Goal: Information Seeking & Learning: Learn about a topic

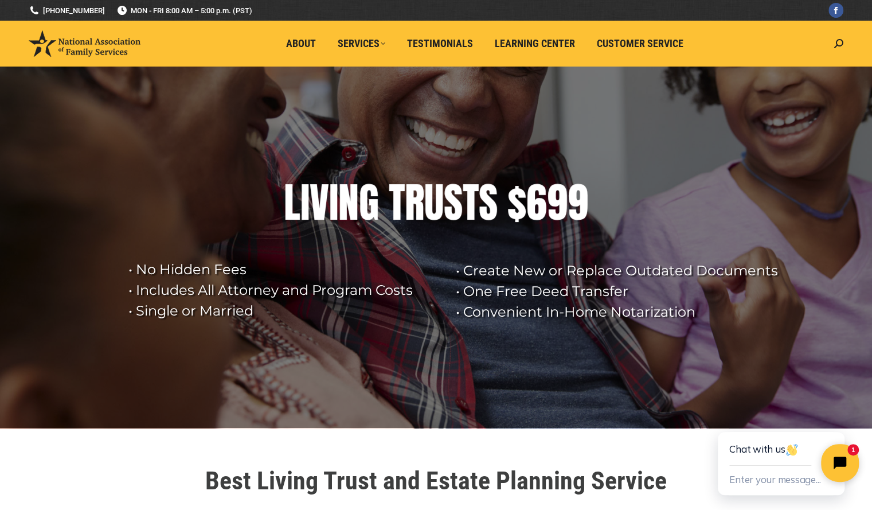
click at [841, 465] on icon "Close chat widget" at bounding box center [847, 463] width 18 height 18
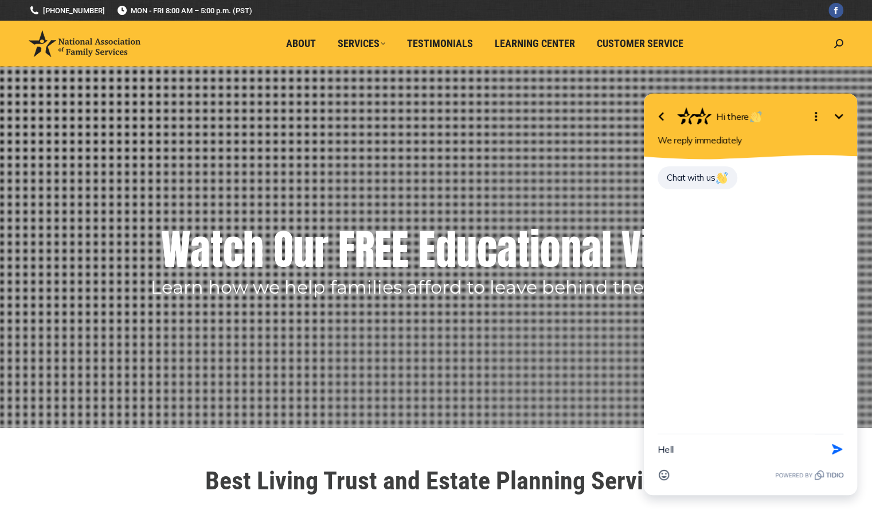
type textarea "Hello"
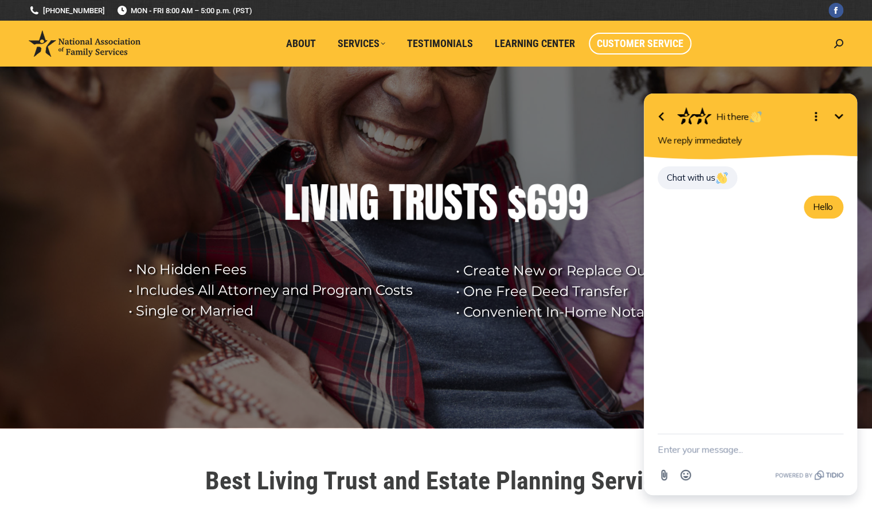
click at [598, 41] on span "Customer Service" at bounding box center [640, 43] width 87 height 13
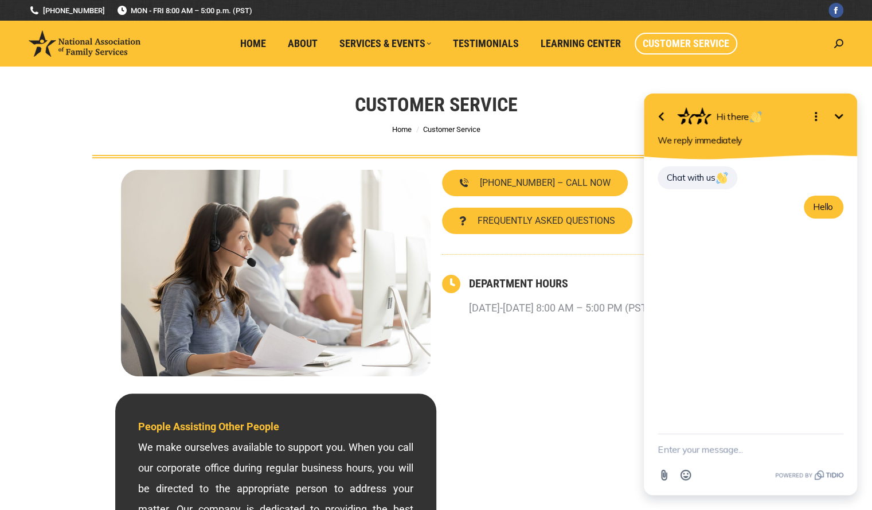
click at [834, 116] on icon "Minimize" at bounding box center [839, 117] width 14 height 14
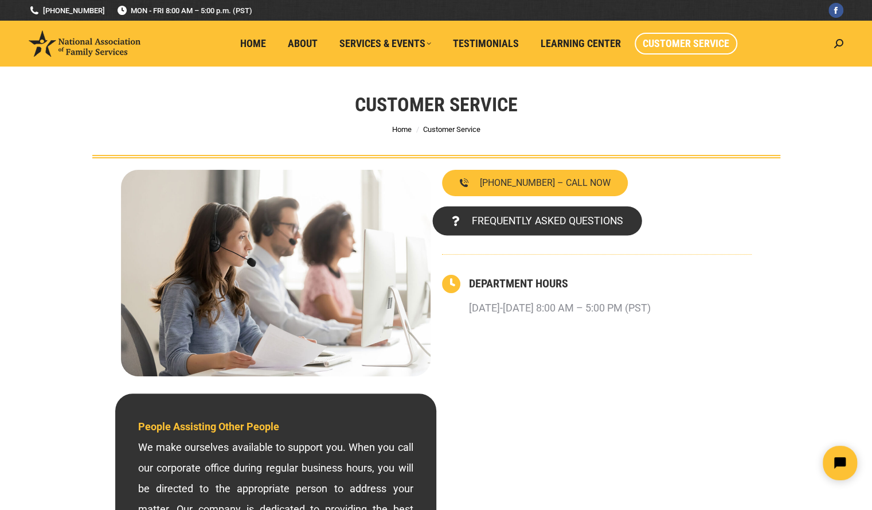
click at [538, 228] on link "FREQUENTLY ASKED QUESTIONS" at bounding box center [536, 220] width 209 height 29
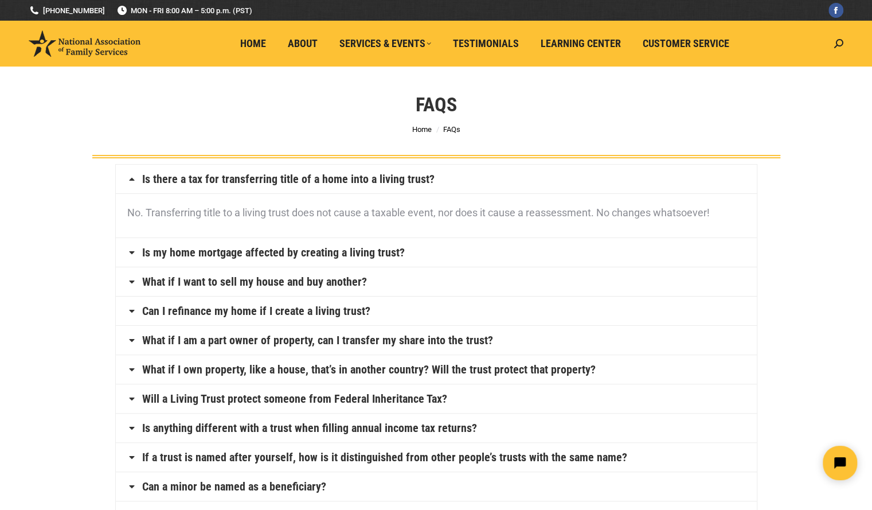
click at [128, 251] on icon at bounding box center [131, 252] width 9 height 9
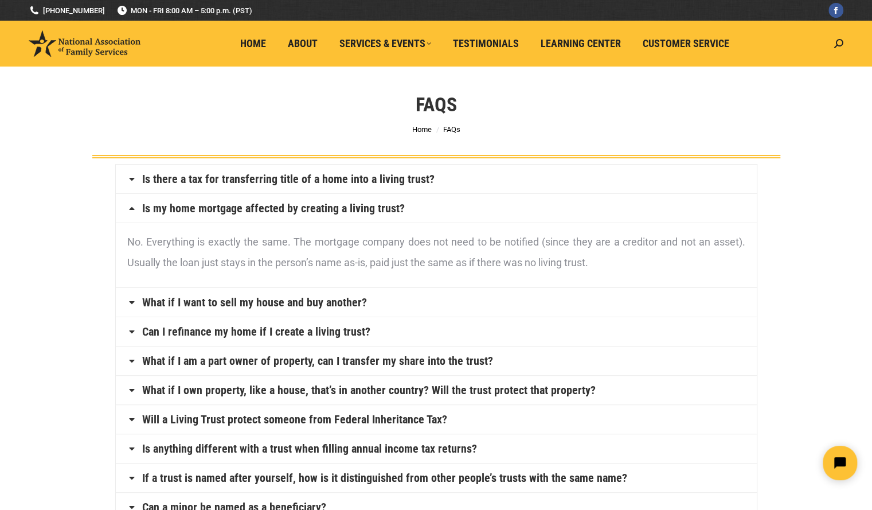
click at [132, 302] on icon at bounding box center [131, 302] width 9 height 9
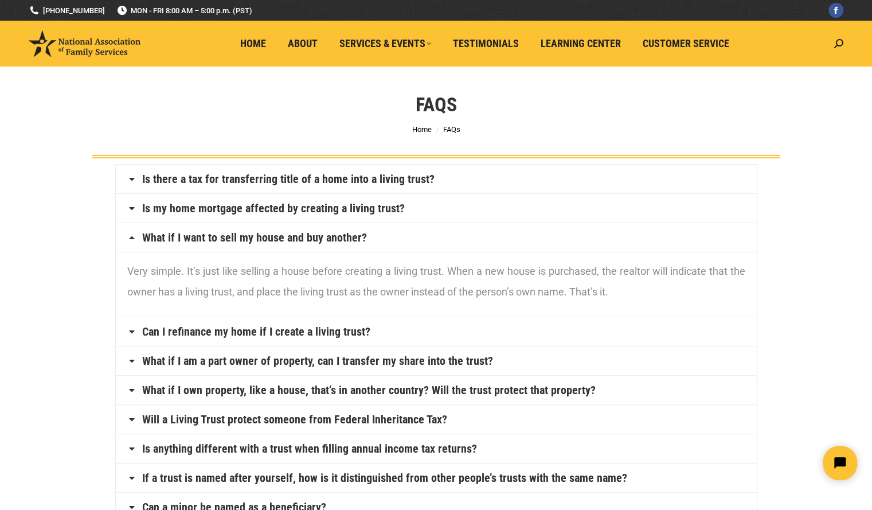
click at [135, 332] on icon at bounding box center [131, 331] width 9 height 9
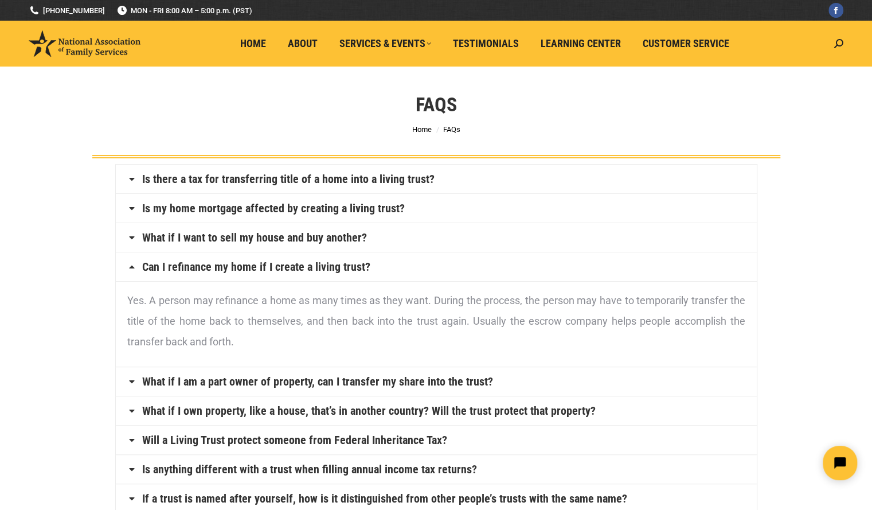
click at [135, 441] on icon at bounding box center [131, 439] width 9 height 9
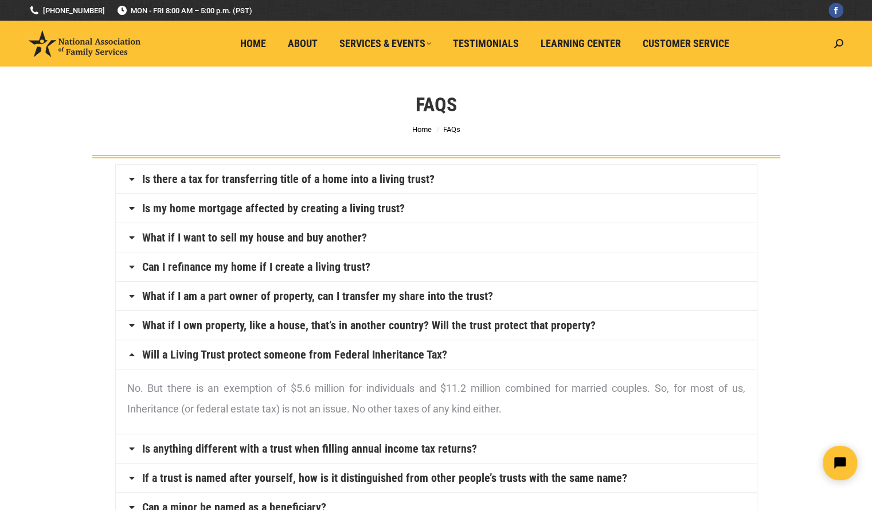
click at [132, 325] on icon at bounding box center [131, 325] width 9 height 9
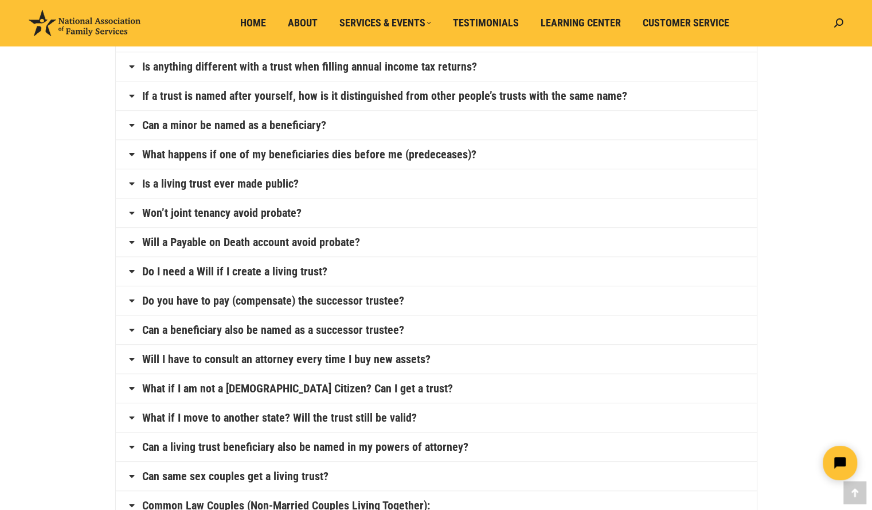
scroll to position [191, 0]
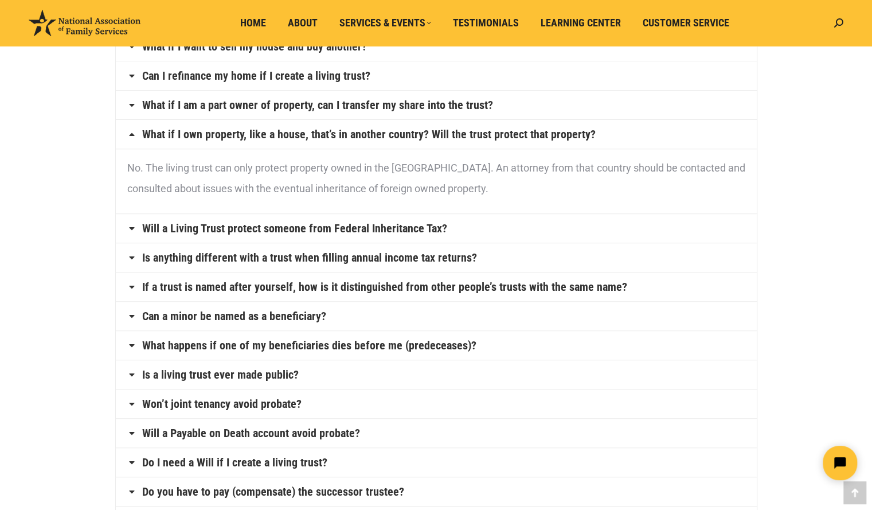
click at [132, 229] on icon at bounding box center [131, 228] width 9 height 9
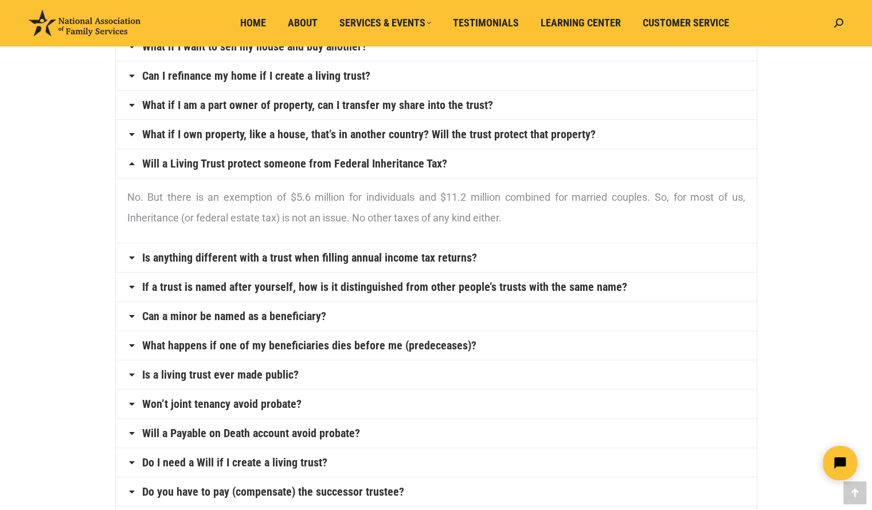
click at [129, 256] on icon at bounding box center [131, 257] width 9 height 9
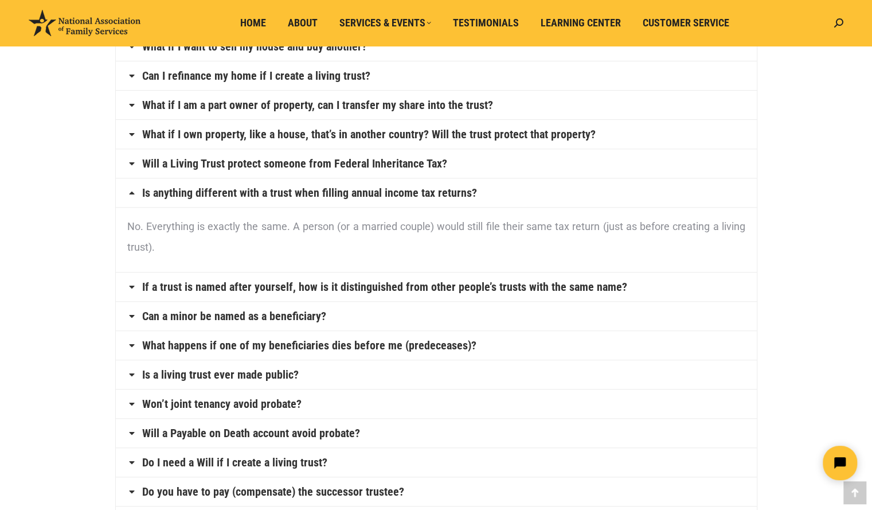
click at [134, 344] on icon at bounding box center [131, 345] width 9 height 9
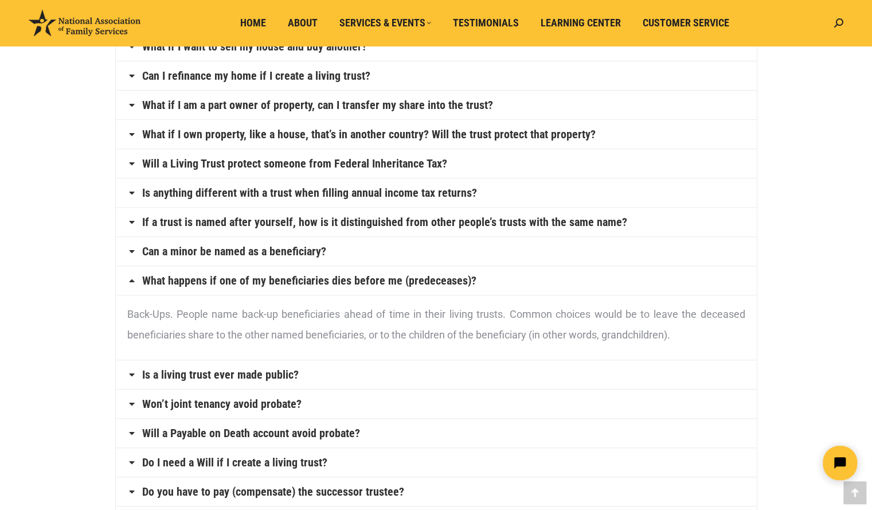
click at [130, 375] on icon at bounding box center [131, 374] width 9 height 9
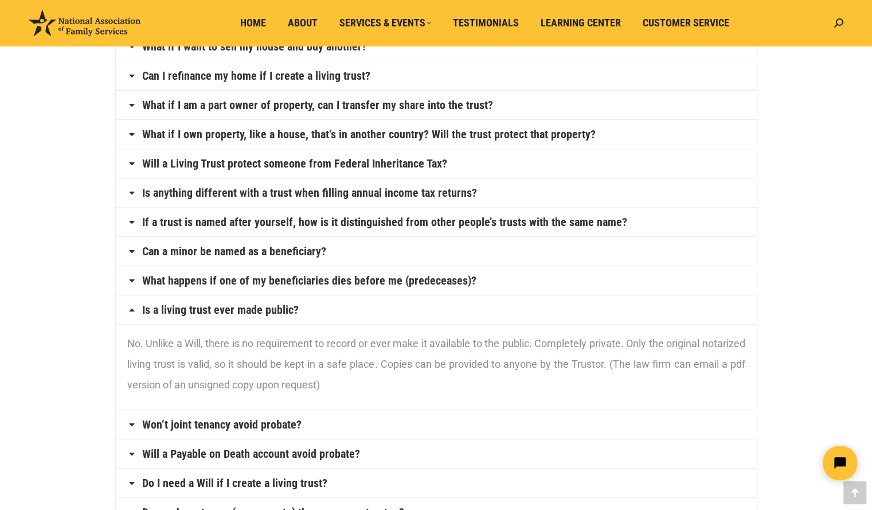
click at [130, 424] on icon at bounding box center [131, 424] width 9 height 9
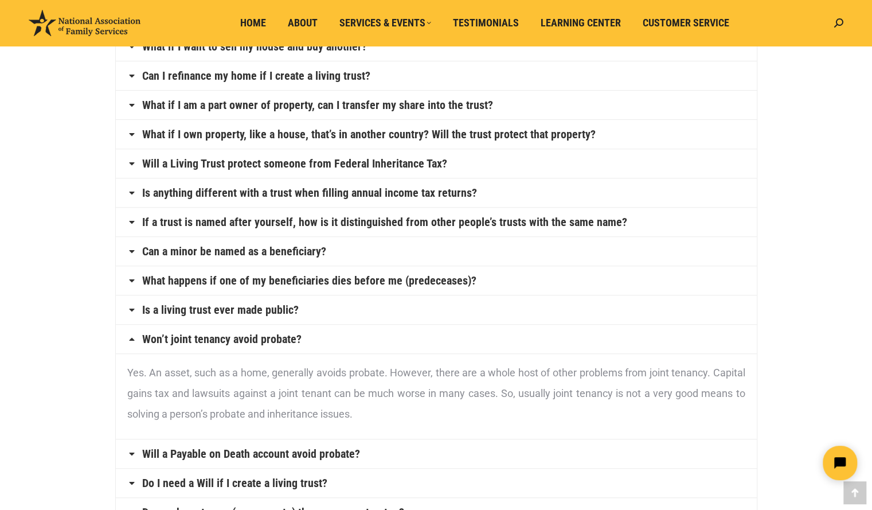
click at [131, 456] on h4 "Will a Payable on Death account avoid probate?" at bounding box center [436, 453] width 641 height 29
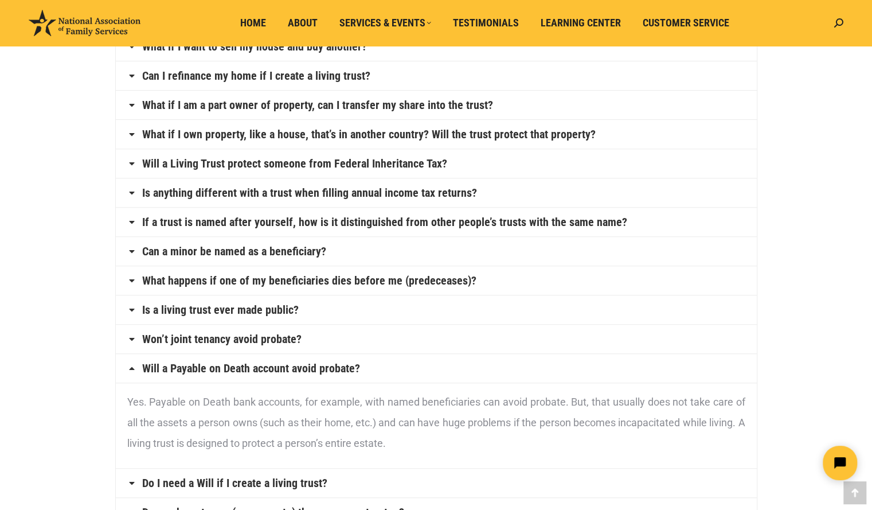
scroll to position [382, 0]
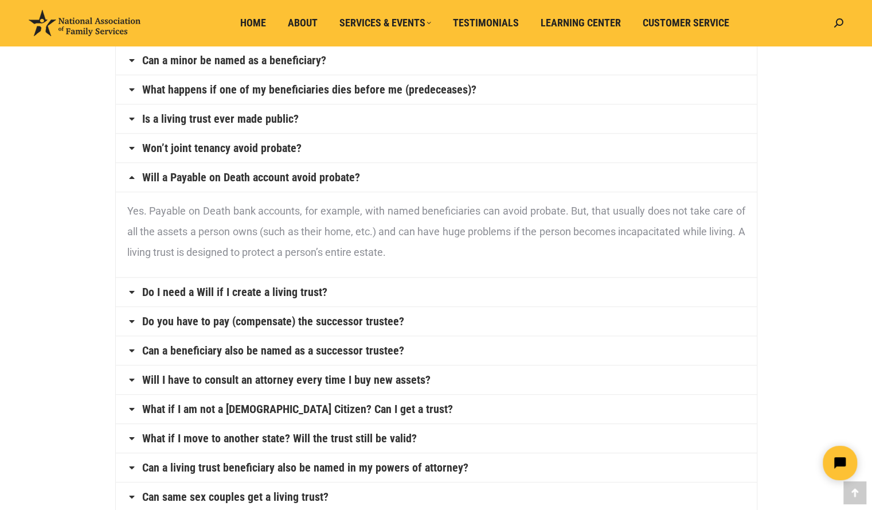
click at [133, 291] on icon at bounding box center [131, 291] width 9 height 9
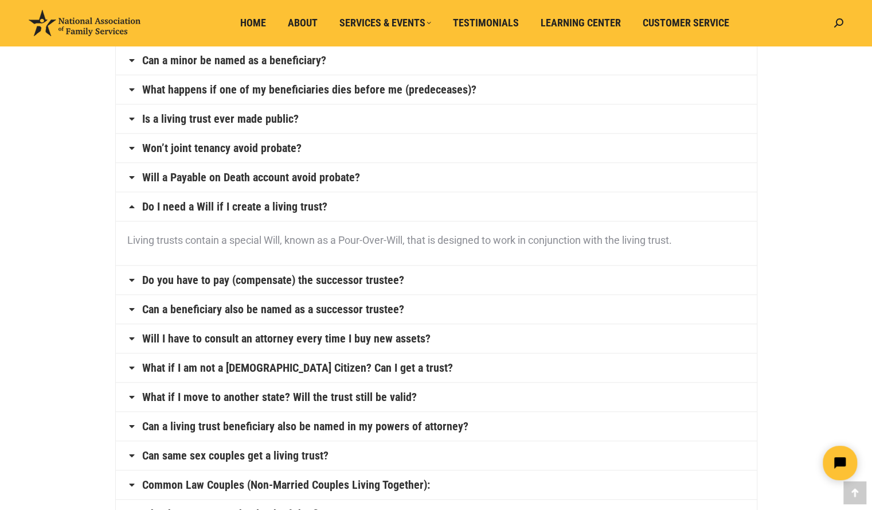
click at [133, 279] on icon at bounding box center [131, 279] width 9 height 9
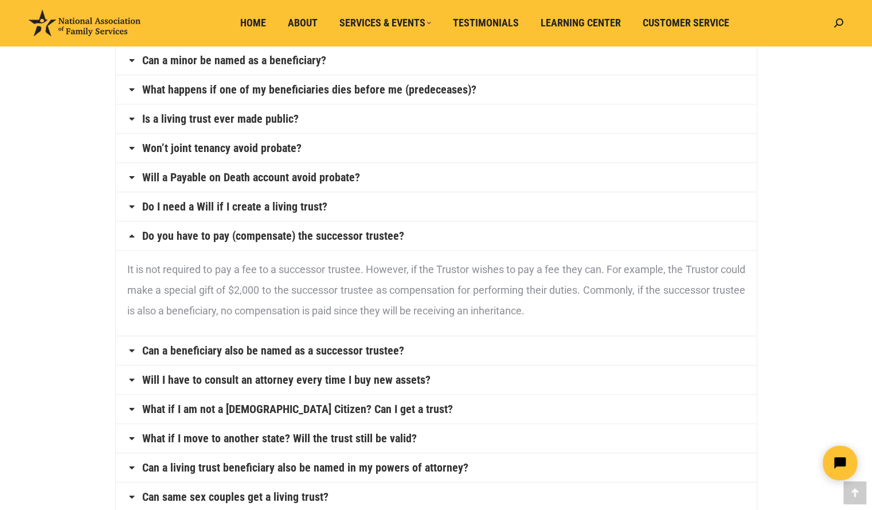
click at [144, 350] on link "Can a beneficiary also be named as a successor trustee?" at bounding box center [273, 350] width 262 height 11
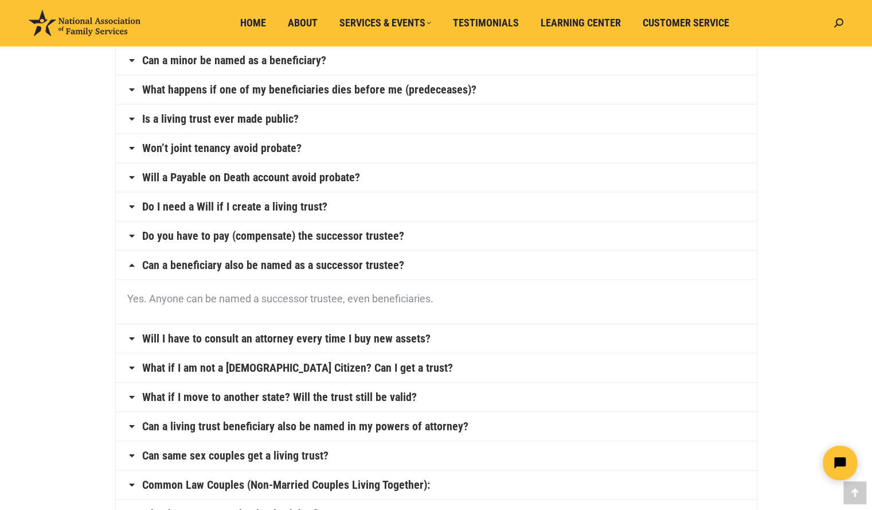
click at [135, 343] on h4 "Will I have to consult an attorney every time I buy new assets?" at bounding box center [436, 338] width 641 height 29
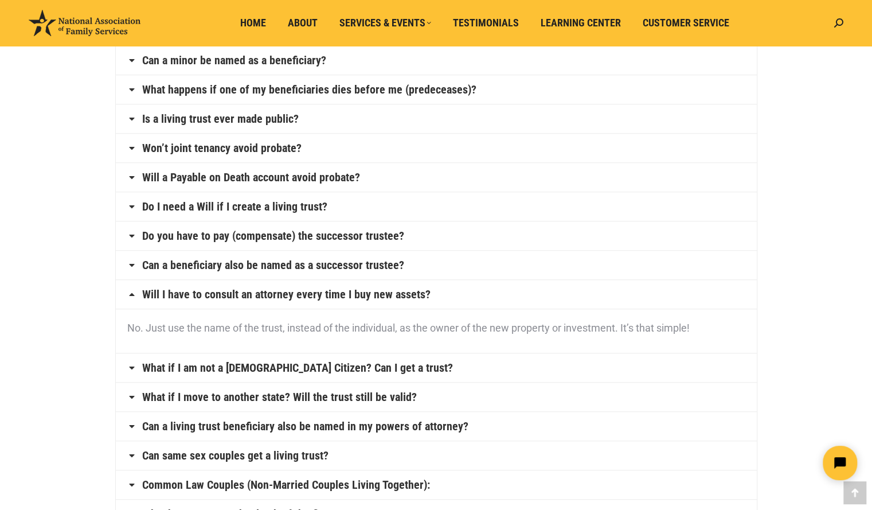
click at [128, 365] on icon at bounding box center [131, 367] width 9 height 9
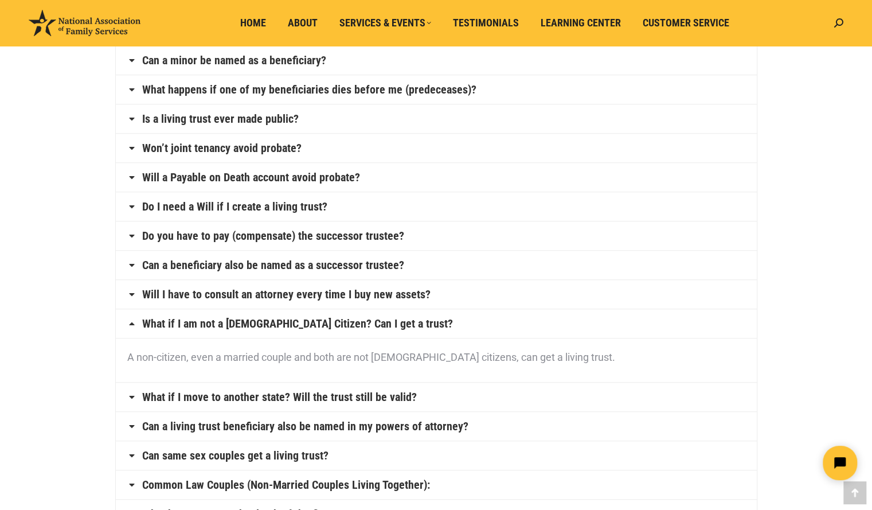
scroll to position [574, 0]
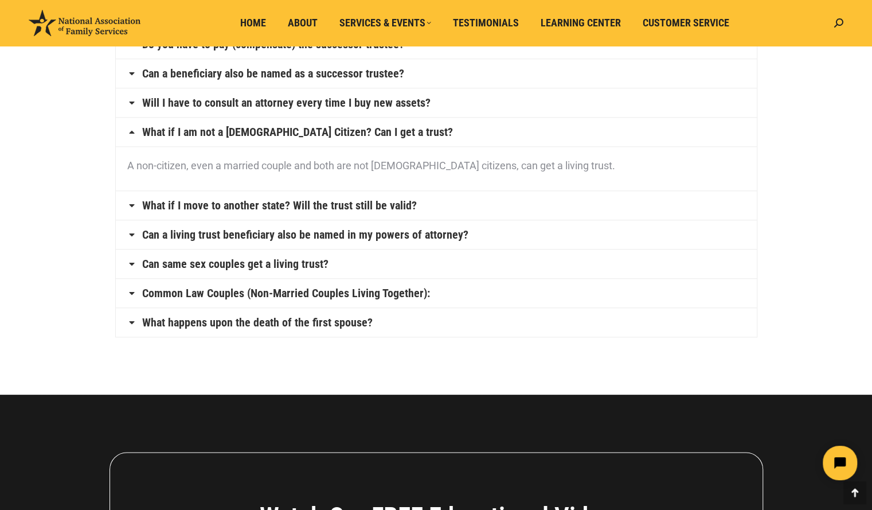
click at [133, 318] on icon at bounding box center [131, 322] width 9 height 9
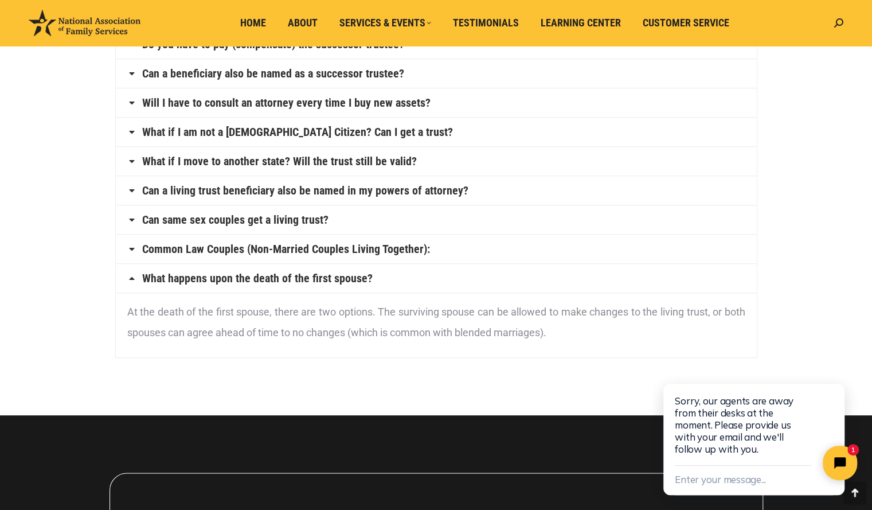
click at [132, 187] on icon at bounding box center [131, 190] width 9 height 9
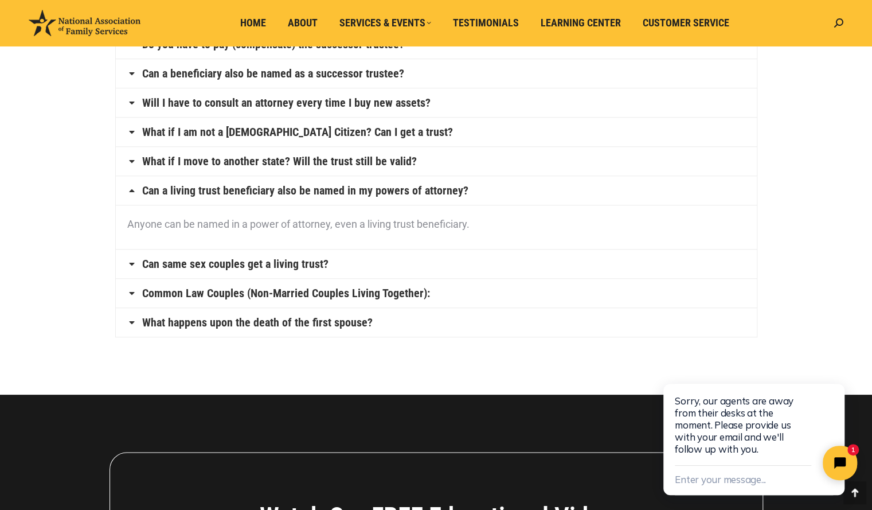
click at [131, 166] on h4 "What if I move to another state? Will the trust still be valid?" at bounding box center [436, 161] width 641 height 29
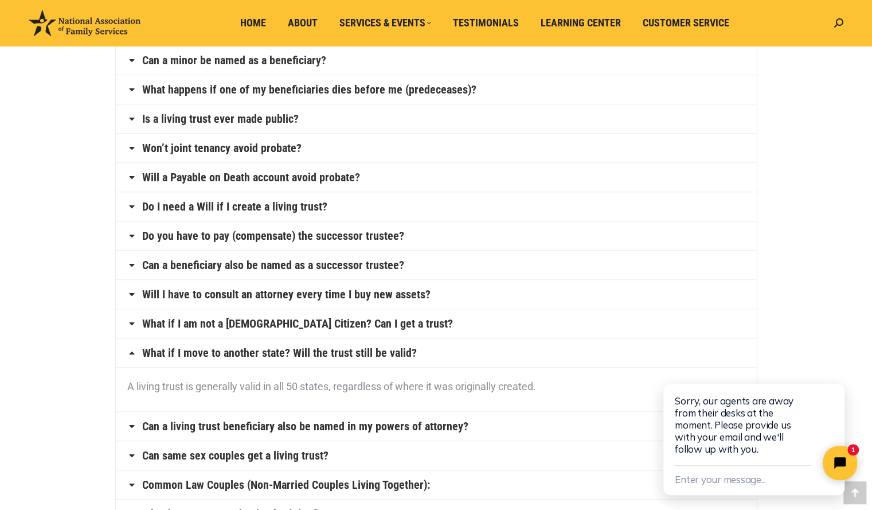
scroll to position [191, 0]
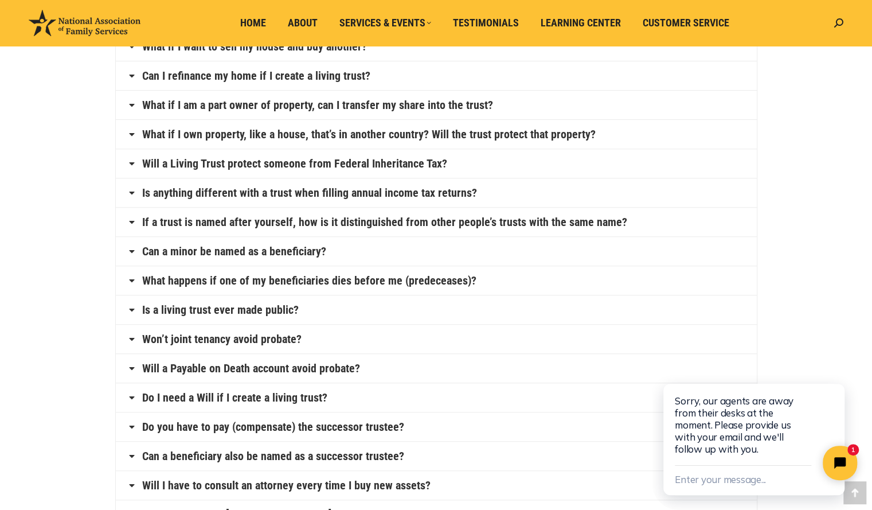
click at [133, 251] on icon at bounding box center [131, 251] width 9 height 9
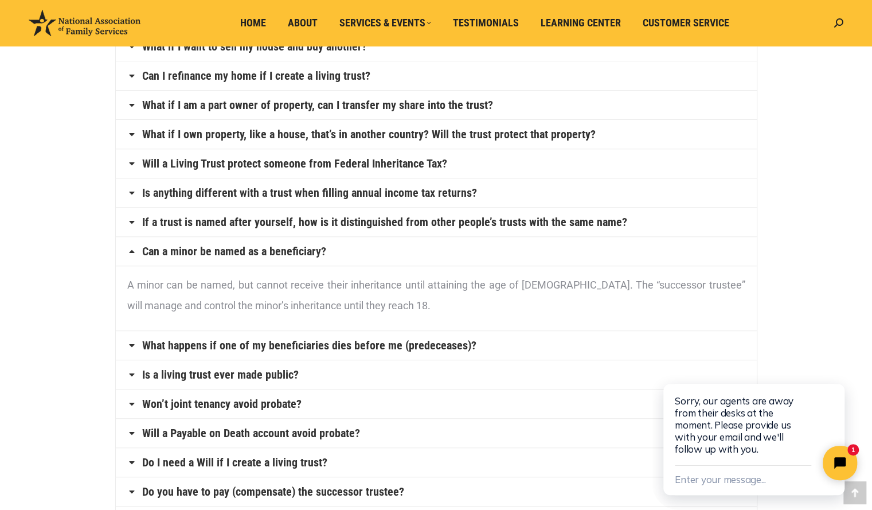
click at [143, 197] on link "Is anything different with a trust when filling annual income tax returns?" at bounding box center [309, 192] width 335 height 11
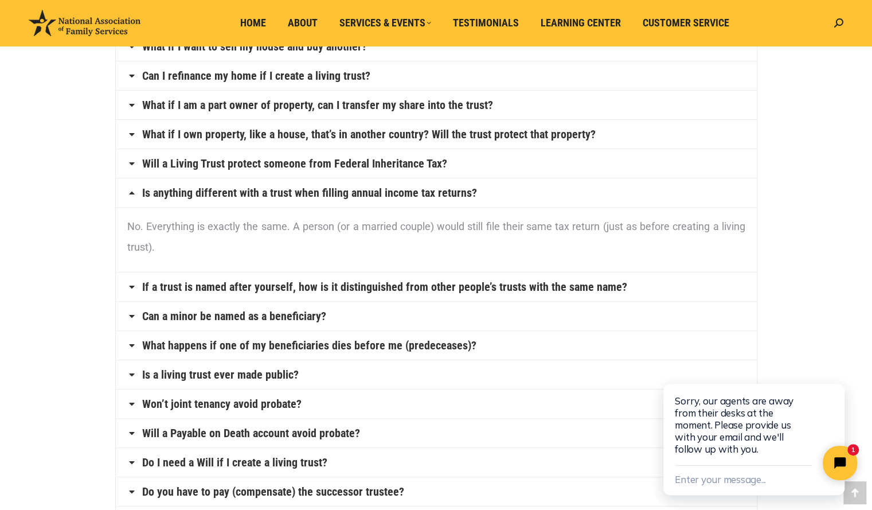
click at [206, 165] on link "Will a Living Trust protect someone from Federal Inheritance Tax?" at bounding box center [294, 163] width 305 height 11
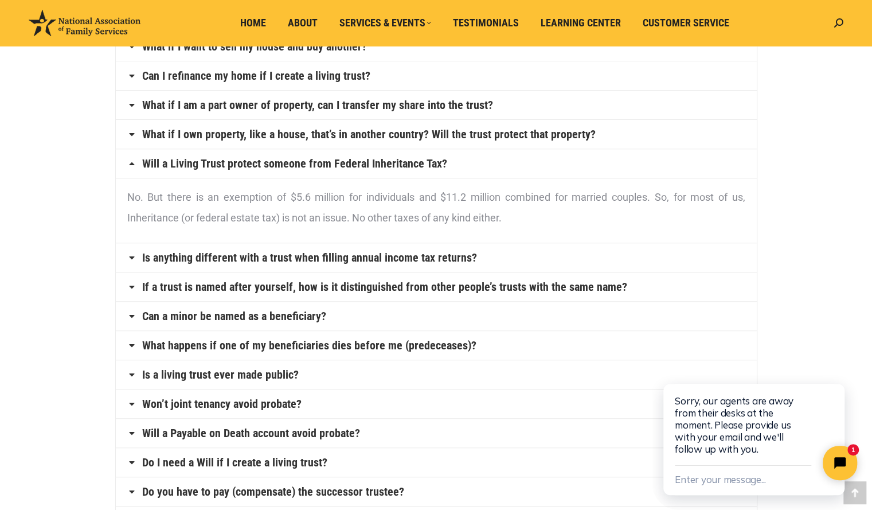
scroll to position [0, 0]
